Goal: Transaction & Acquisition: Purchase product/service

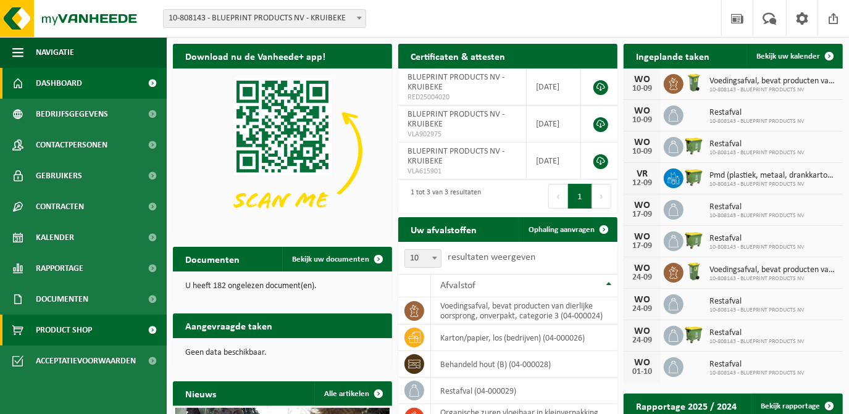
click at [48, 330] on span "Product Shop" at bounding box center [64, 330] width 56 height 31
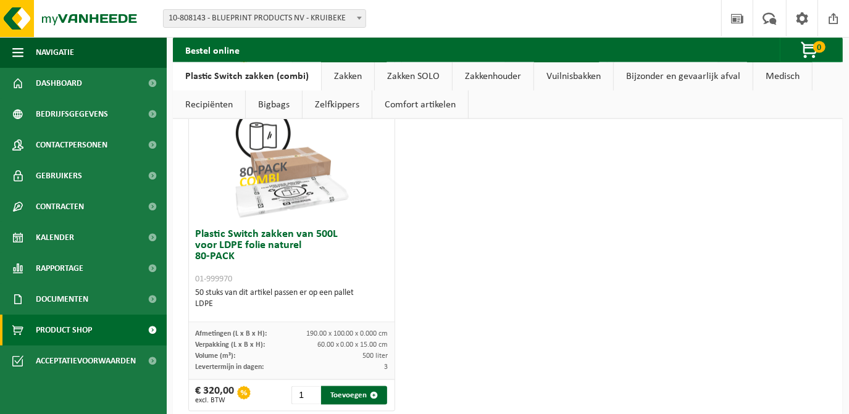
scroll to position [1419, 0]
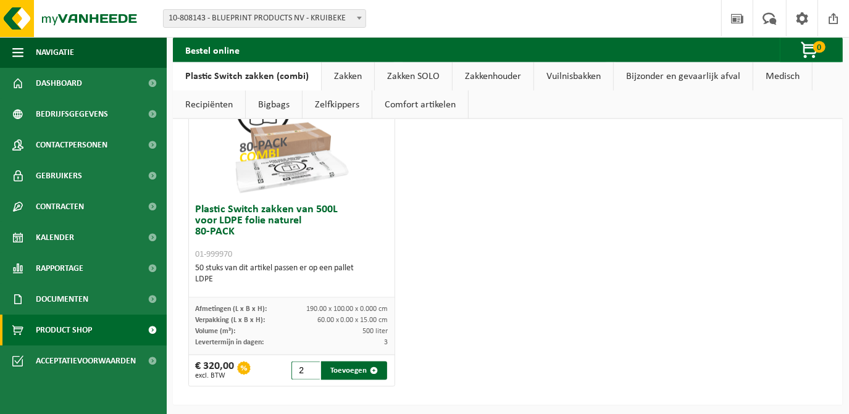
click at [311, 367] on input "2" at bounding box center [306, 371] width 28 height 19
click at [311, 367] on input "3" at bounding box center [306, 371] width 28 height 19
click at [350, 370] on button "Toevoegen" at bounding box center [353, 371] width 65 height 19
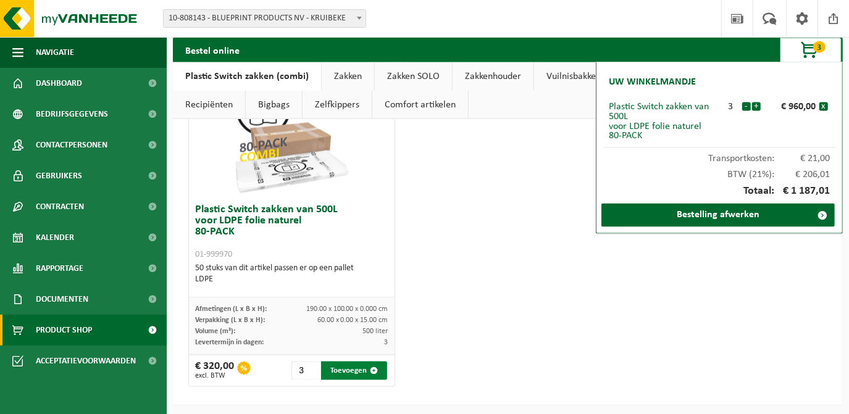
type input "1"
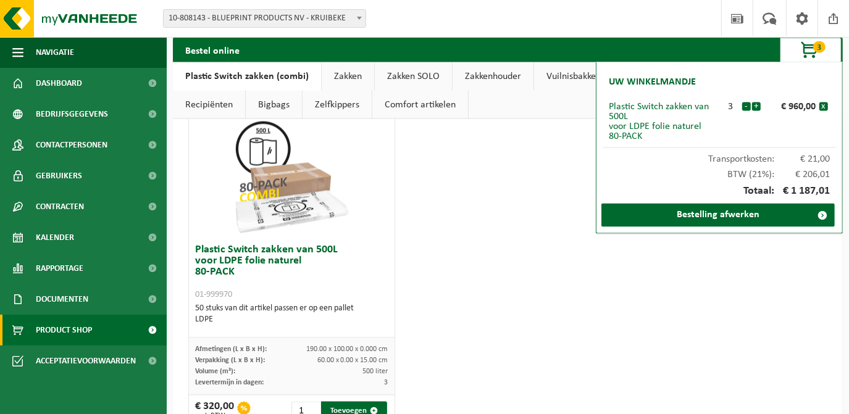
scroll to position [1364, 0]
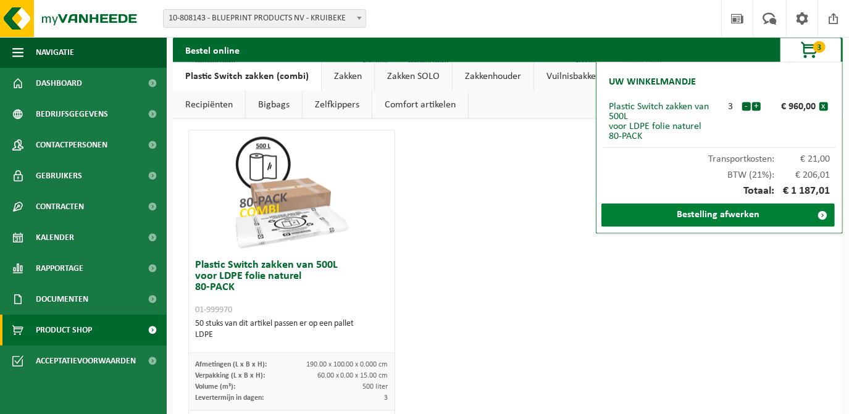
click at [733, 216] on link "Bestelling afwerken" at bounding box center [718, 215] width 233 height 23
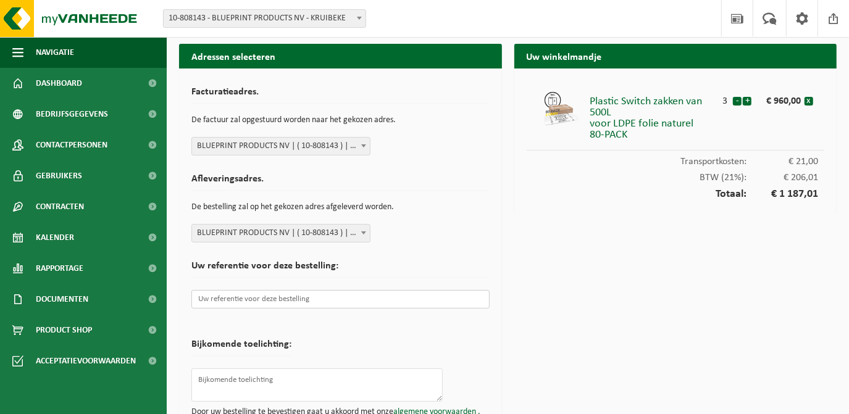
click at [305, 297] on input "text" at bounding box center [340, 299] width 298 height 19
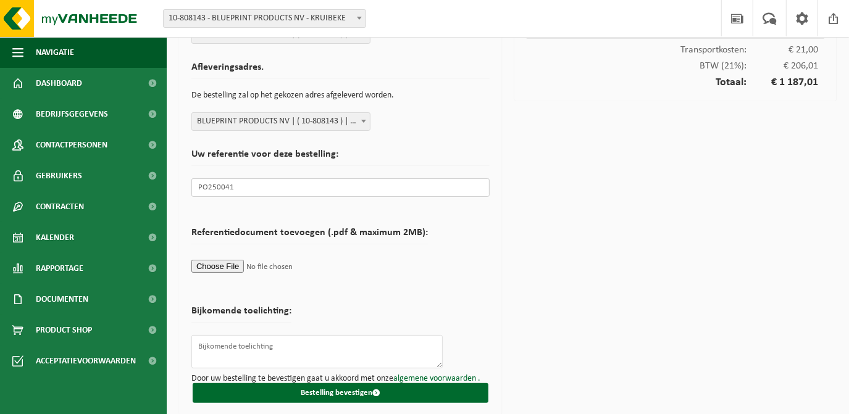
scroll to position [117, 0]
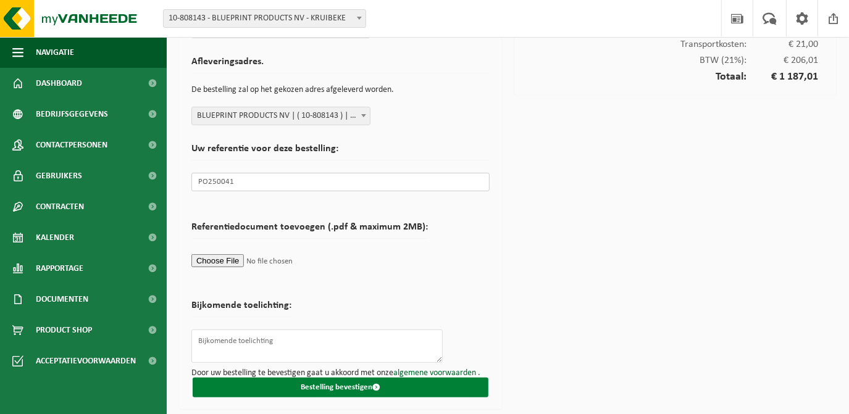
type input "PO250041"
click at [362, 386] on button "Bestelling bevestigen" at bounding box center [341, 388] width 296 height 20
